Goal: Transaction & Acquisition: Purchase product/service

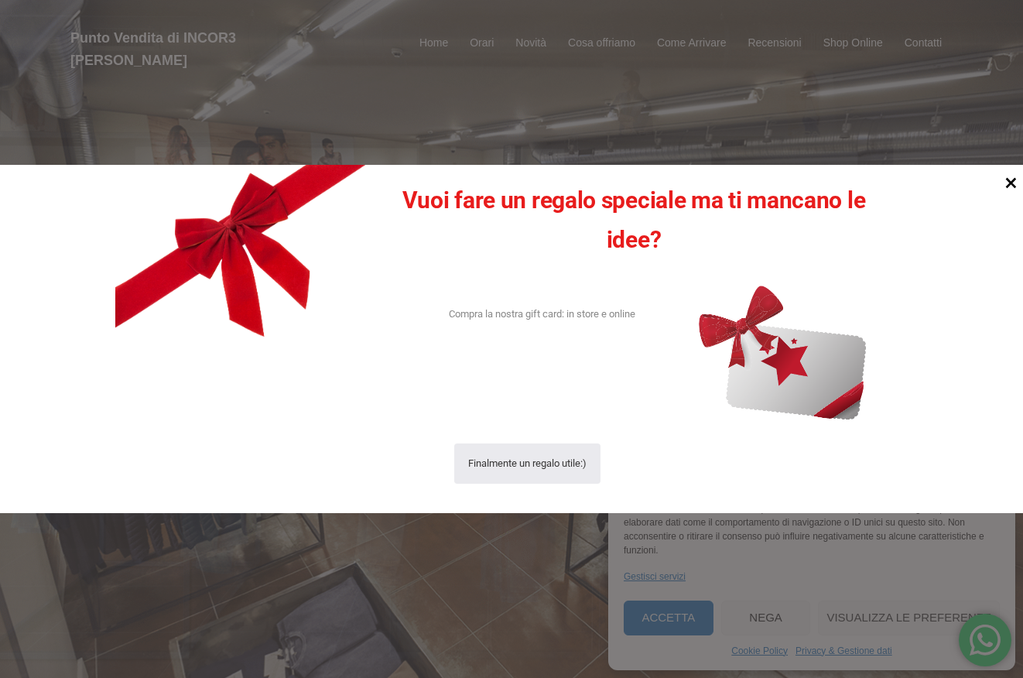
click at [1006, 183] on icon at bounding box center [1010, 183] width 21 height 21
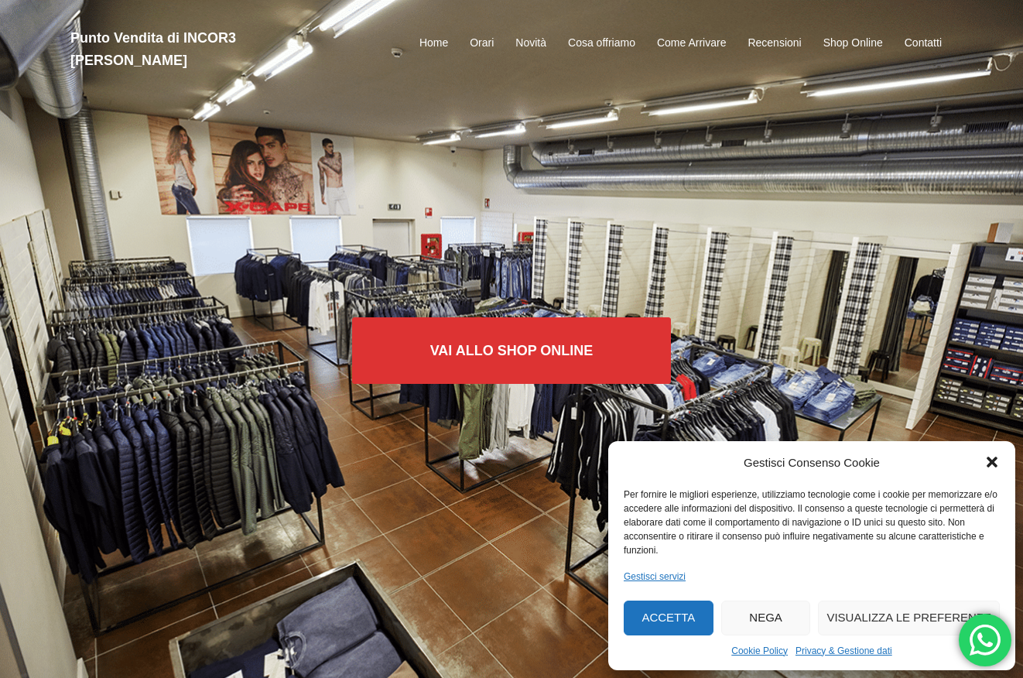
click at [648, 616] on button "Accetta" at bounding box center [669, 617] width 90 height 35
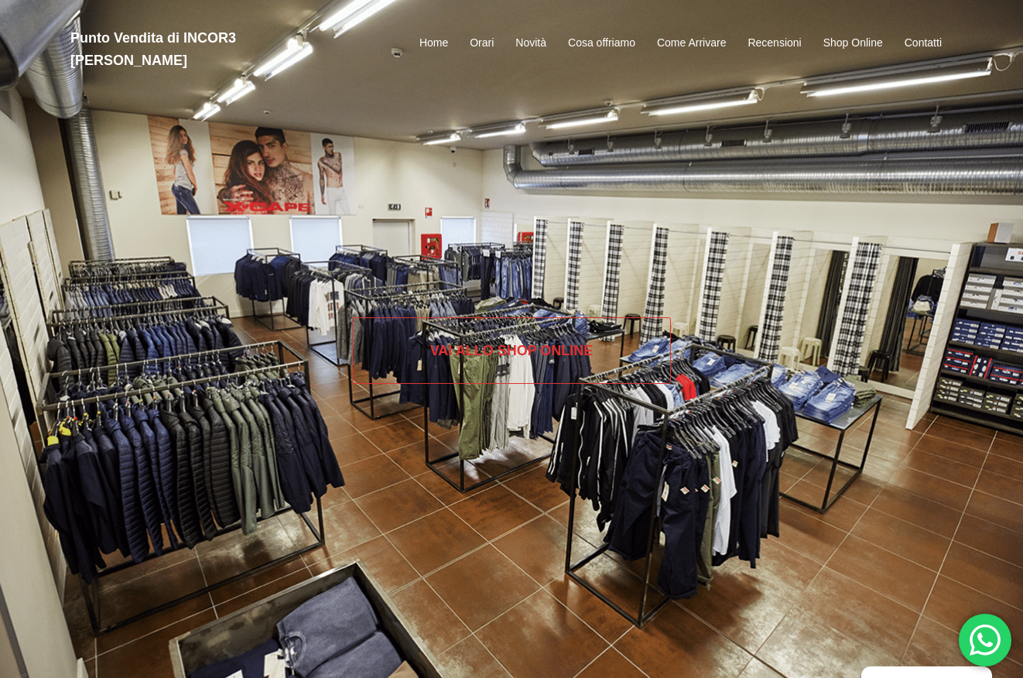
click at [514, 354] on link "Vai allo SHOP ONLINE" at bounding box center [512, 350] width 320 height 67
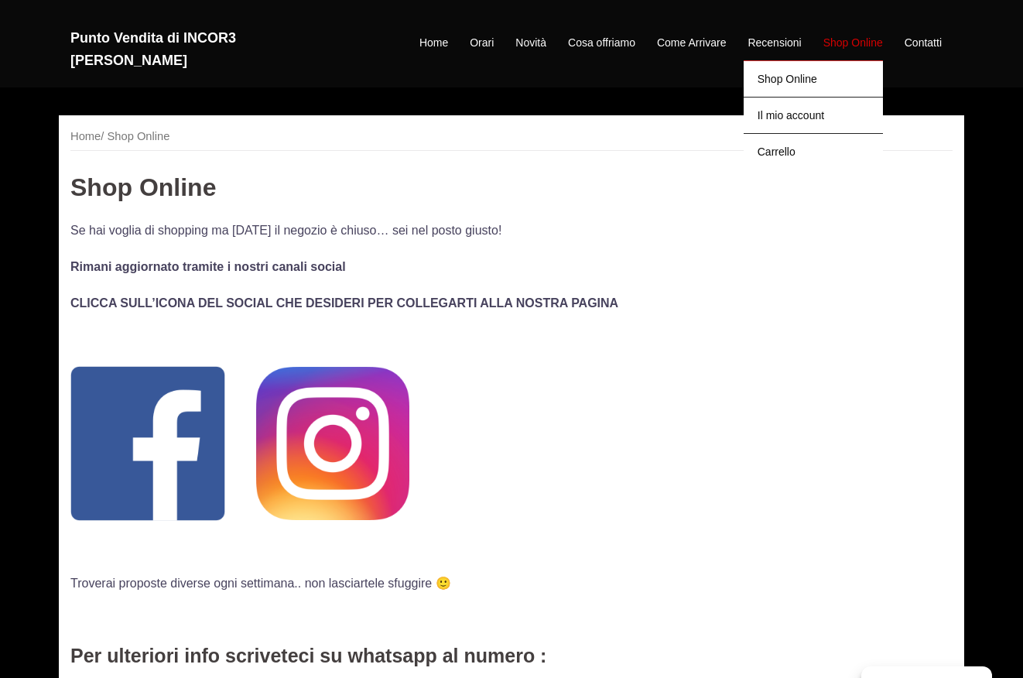
click at [872, 36] on link "Shop Online" at bounding box center [853, 43] width 60 height 19
click at [821, 71] on link "Shop Online" at bounding box center [813, 78] width 139 height 36
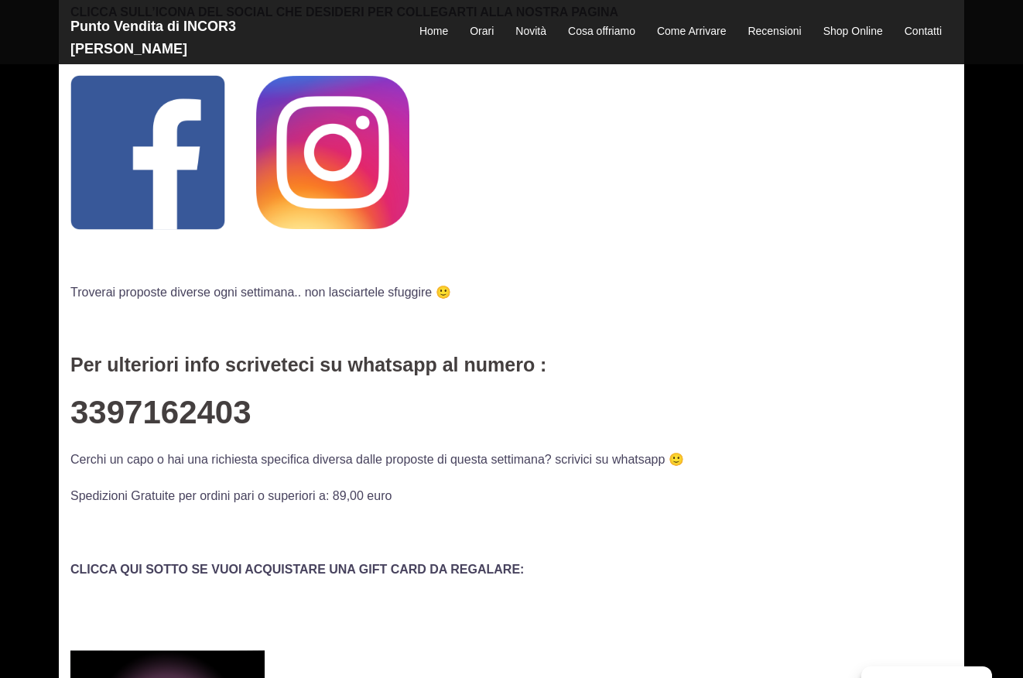
scroll to position [285, 0]
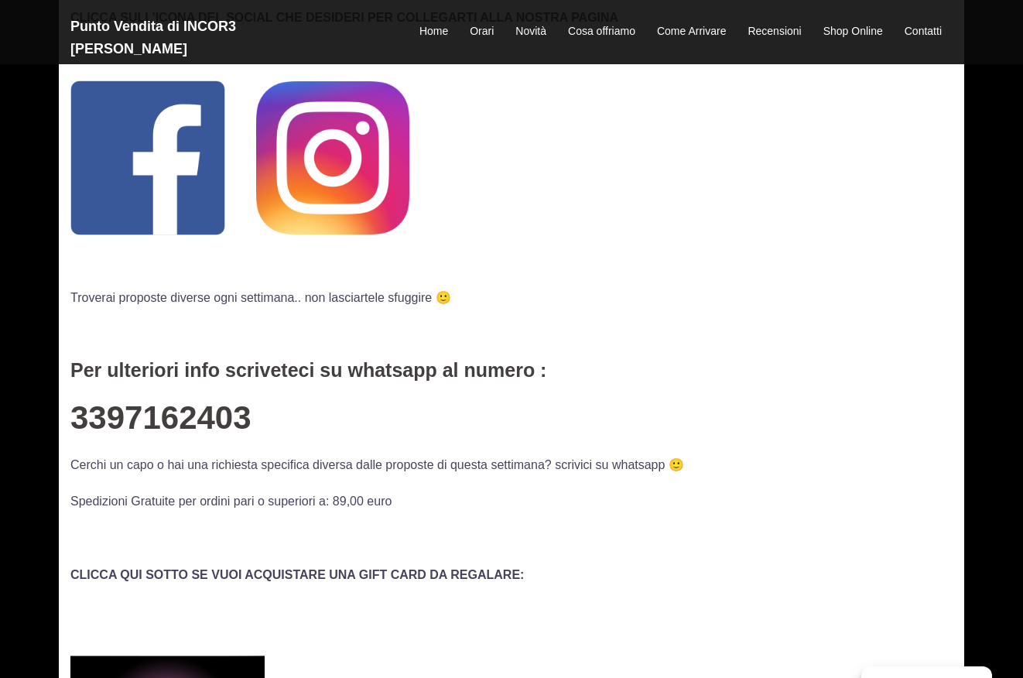
click at [190, 166] on img at bounding box center [147, 157] width 155 height 155
